Goal: Navigation & Orientation: Go to known website

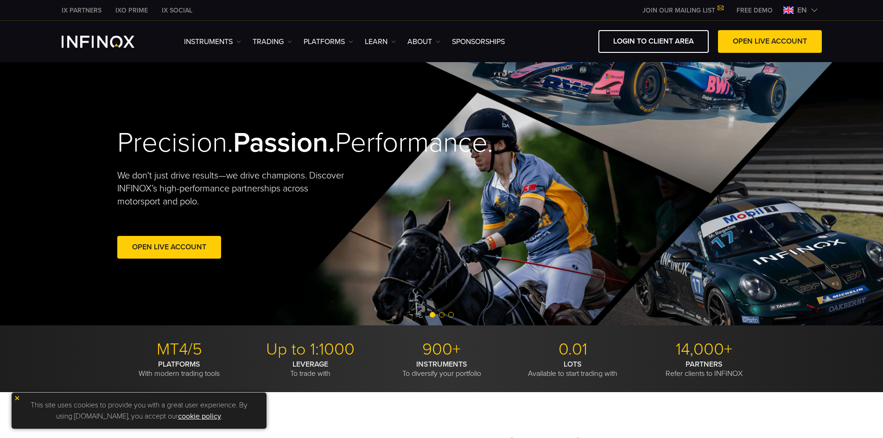
click at [810, 8] on span "en" at bounding box center [801, 10] width 17 height 11
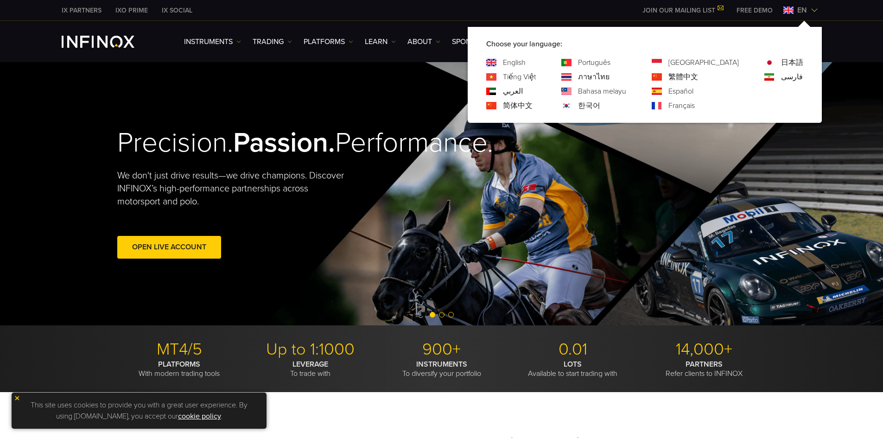
click at [600, 108] on link "한국어" at bounding box center [589, 105] width 22 height 11
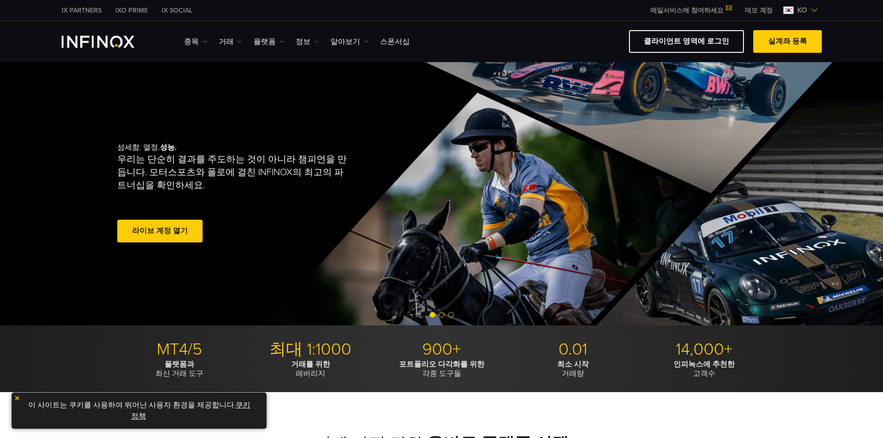
click at [17, 397] on img at bounding box center [17, 398] width 6 height 6
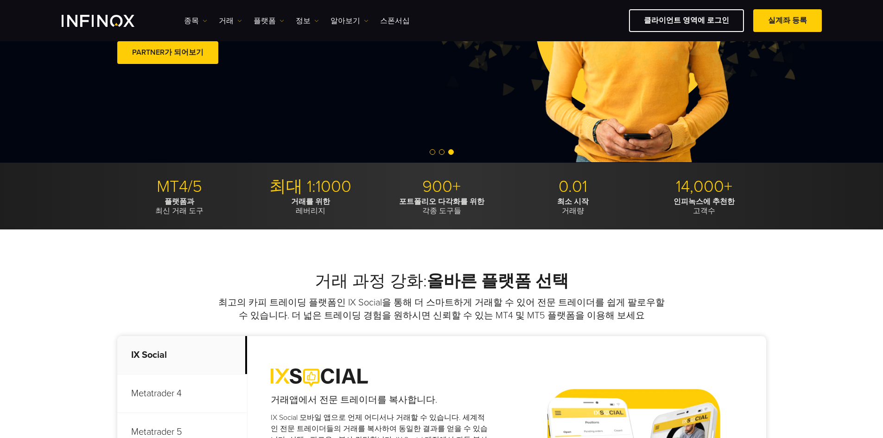
scroll to position [139, 0]
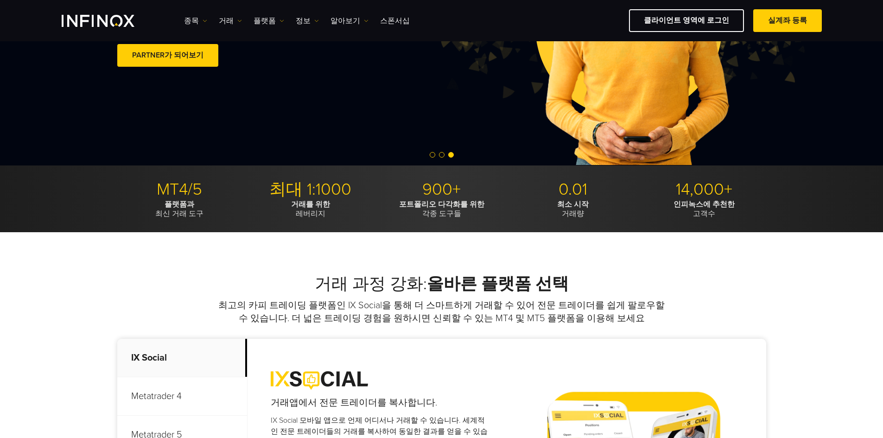
click at [85, 21] on img "INFINOX Logo" at bounding box center [98, 21] width 73 height 12
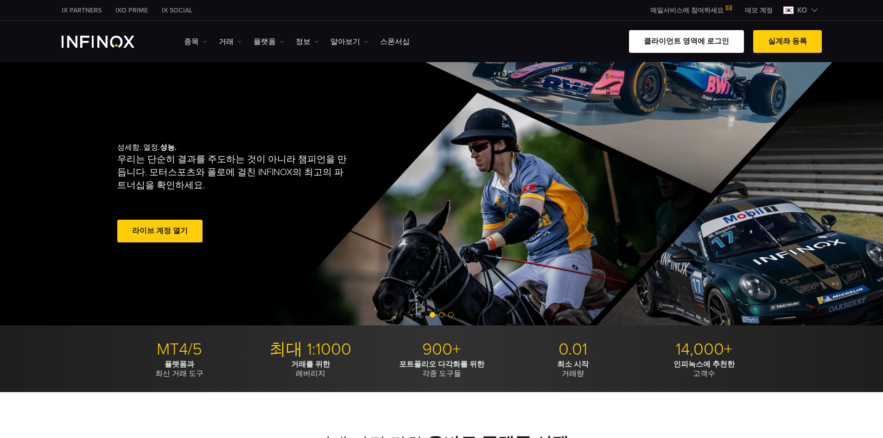
click at [695, 47] on link "클라이언트 영역에 로그인" at bounding box center [686, 41] width 115 height 23
